Goal: Information Seeking & Learning: Learn about a topic

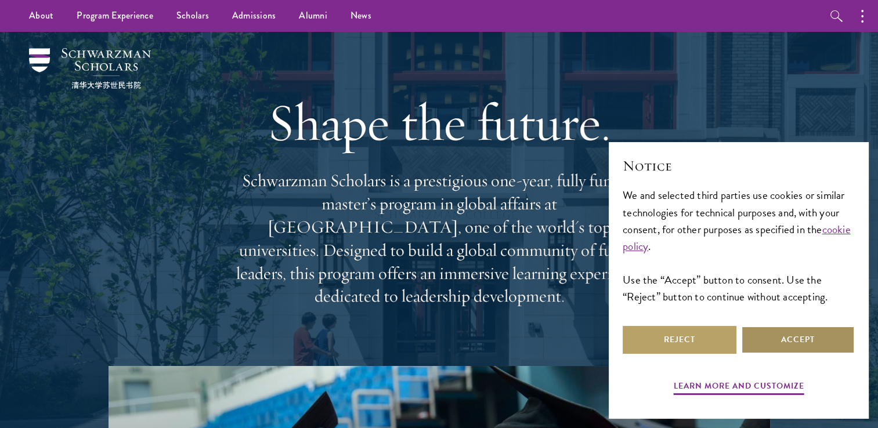
click at [789, 336] on button "Accept" at bounding box center [798, 340] width 114 height 28
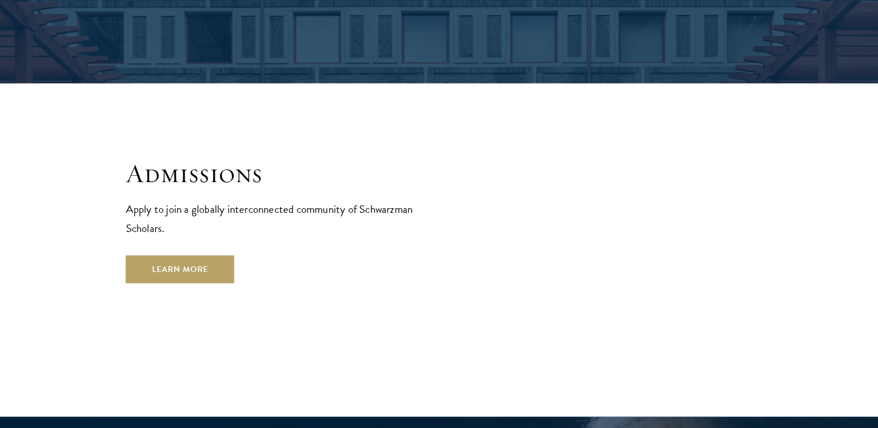
scroll to position [1855, 0]
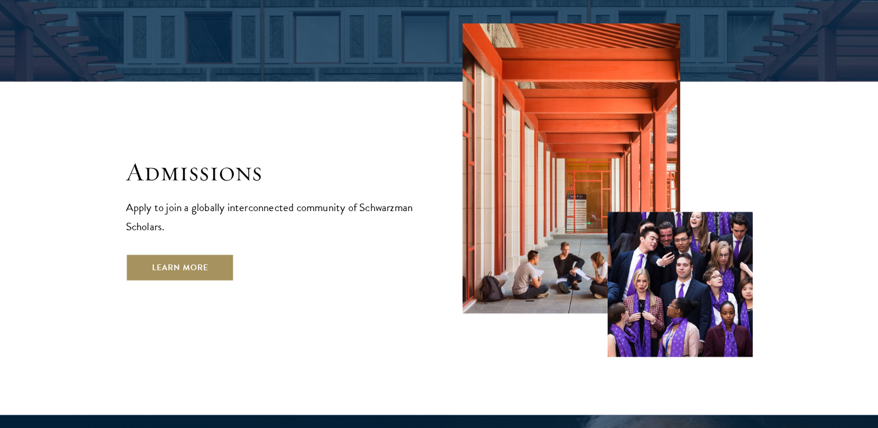
click at [203, 254] on link "Learn More" at bounding box center [180, 268] width 109 height 28
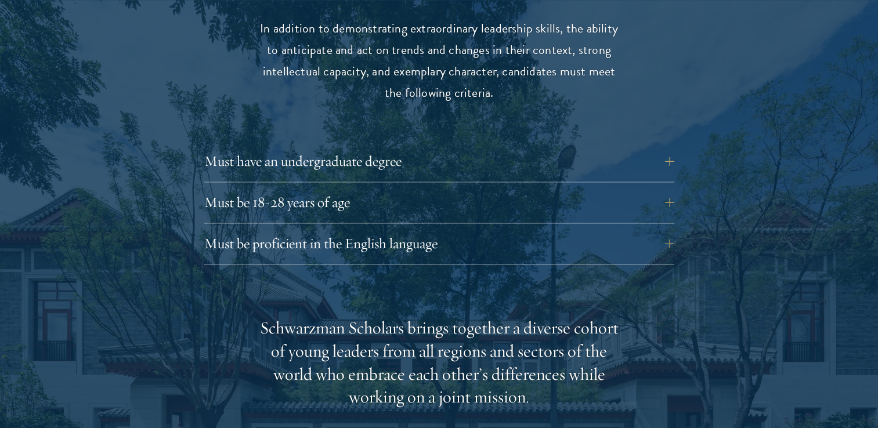
scroll to position [1579, 0]
click at [289, 229] on button "Must be proficient in the English language" at bounding box center [448, 243] width 470 height 28
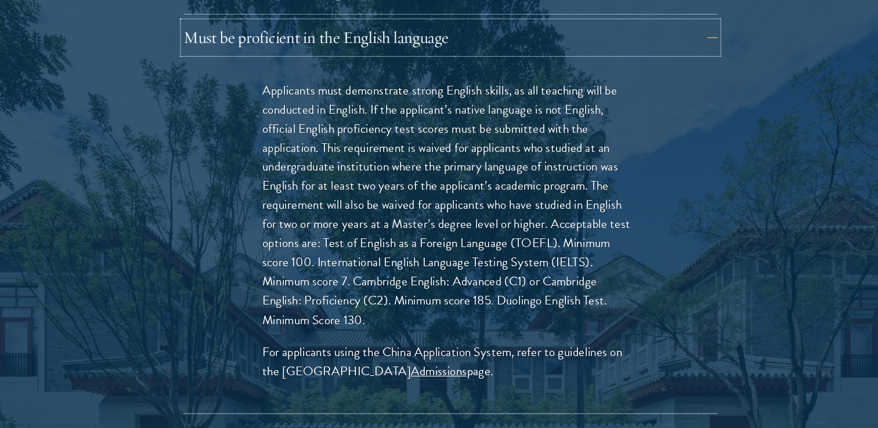
scroll to position [1758, 0]
